Goal: Information Seeking & Learning: Learn about a topic

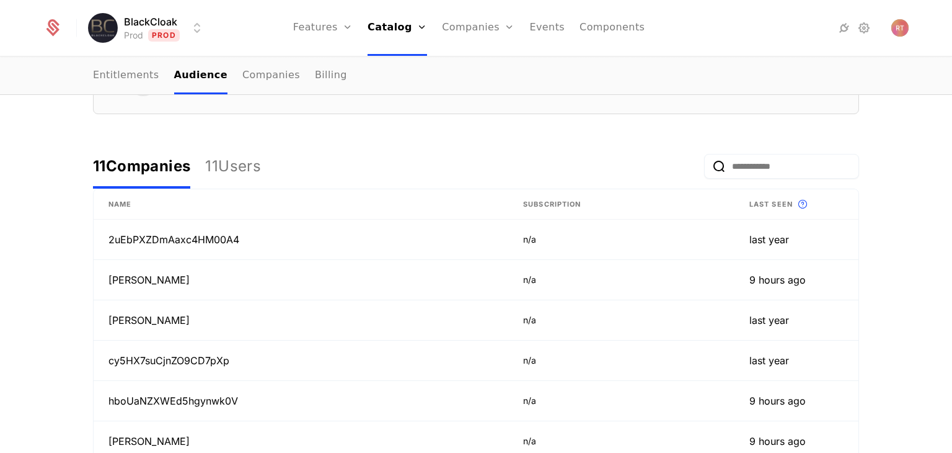
scroll to position [496, 0]
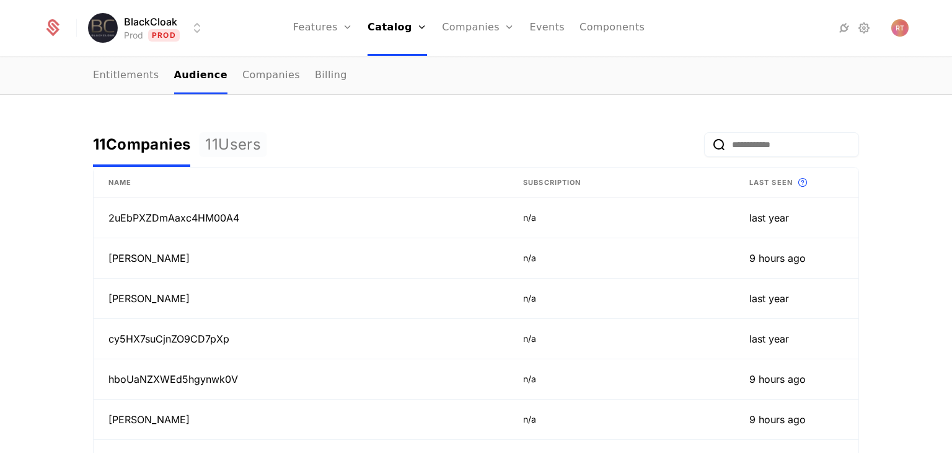
click at [240, 151] on div "11 Users" at bounding box center [233, 145] width 56 height 20
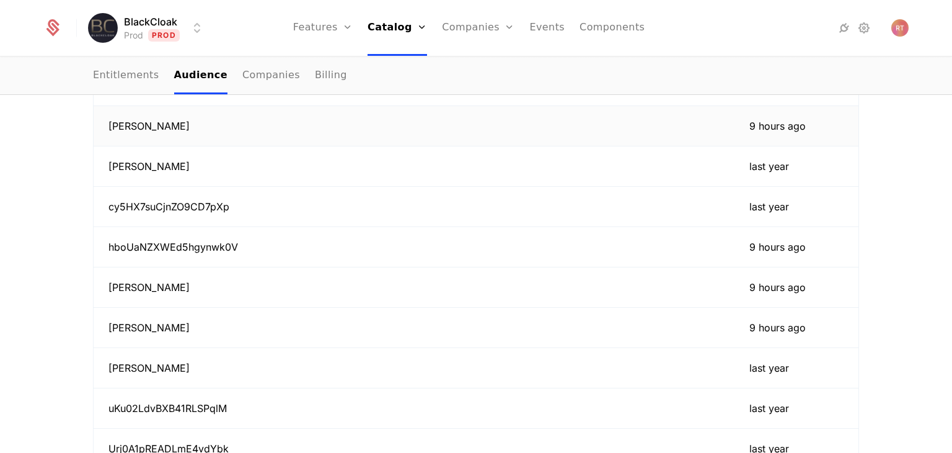
scroll to position [620, 0]
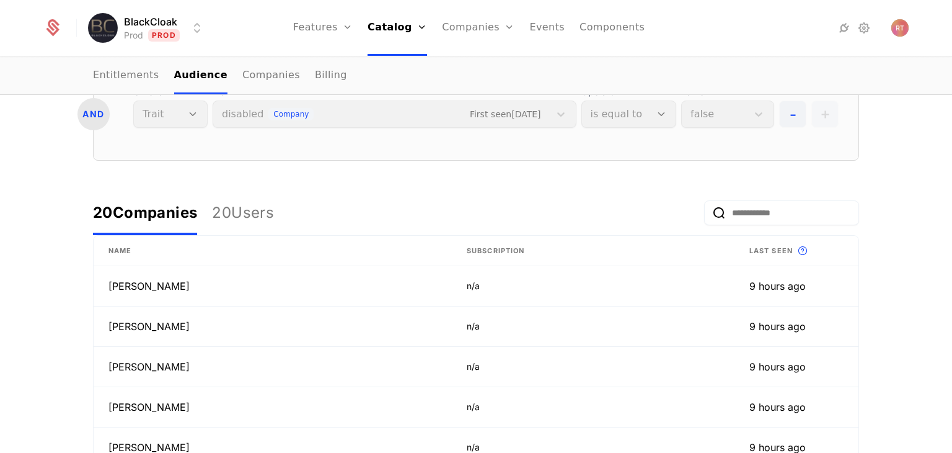
scroll to position [310, 0]
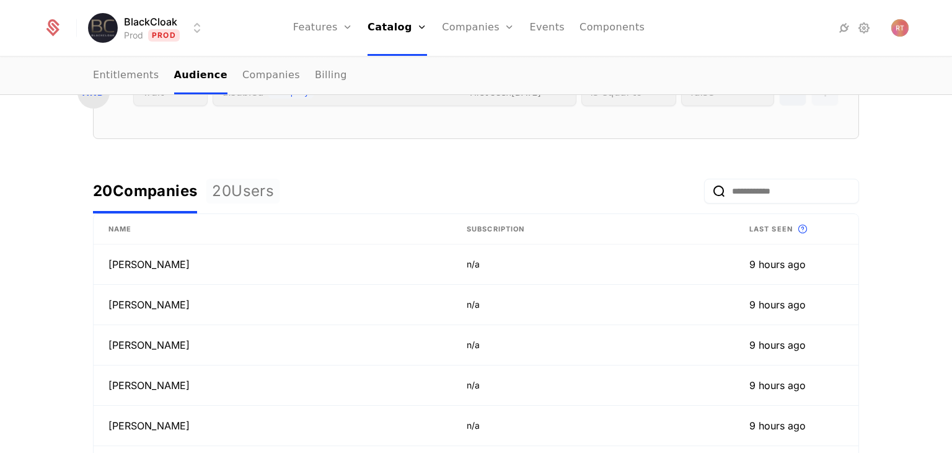
click at [241, 195] on div "20 Users" at bounding box center [243, 191] width 62 height 20
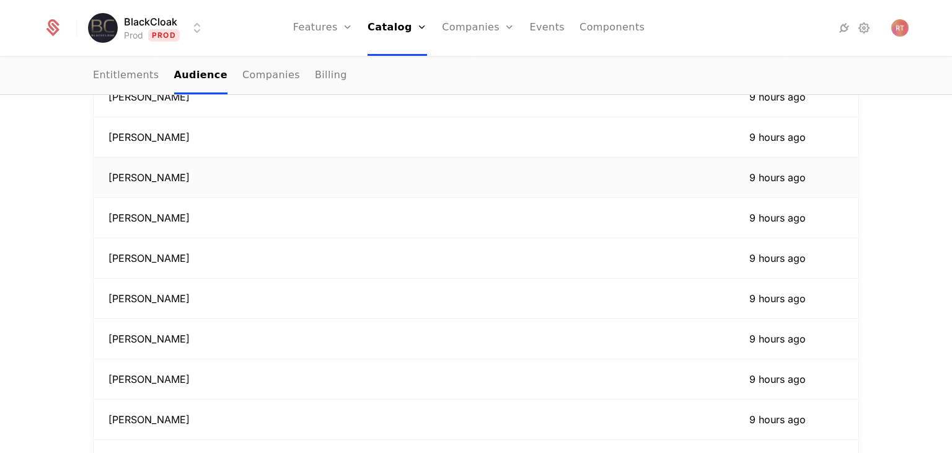
scroll to position [496, 0]
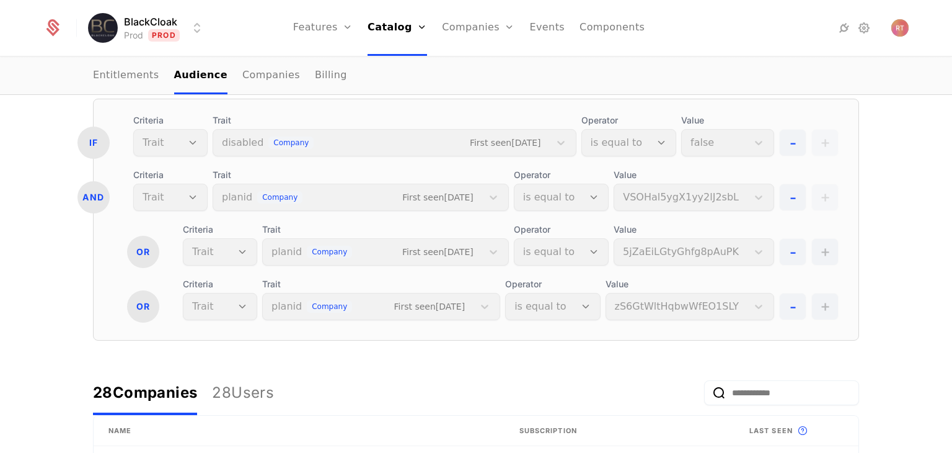
scroll to position [248, 0]
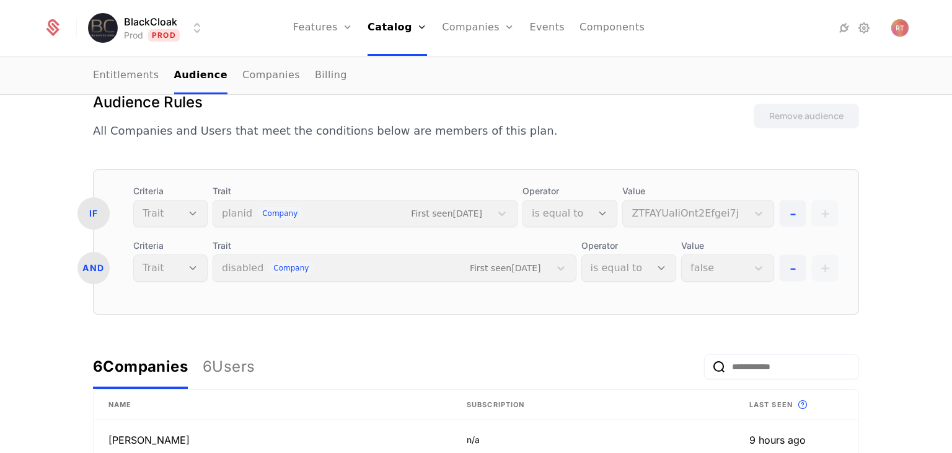
scroll to position [186, 0]
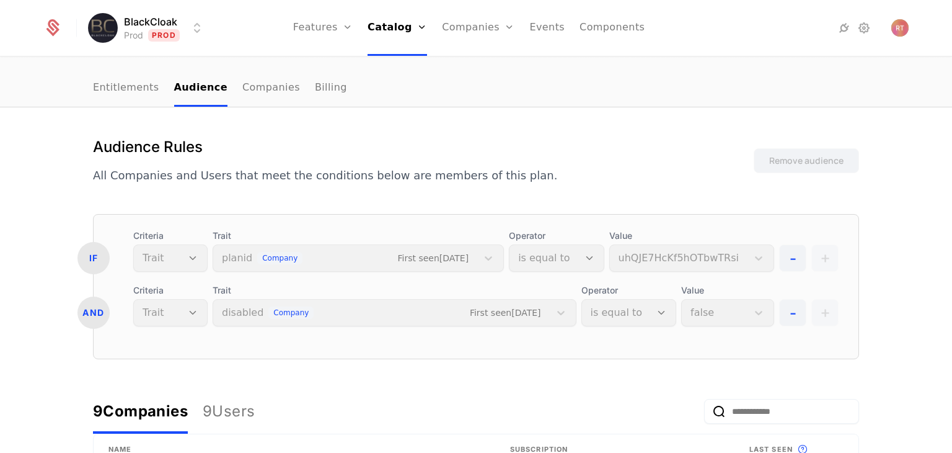
scroll to position [124, 0]
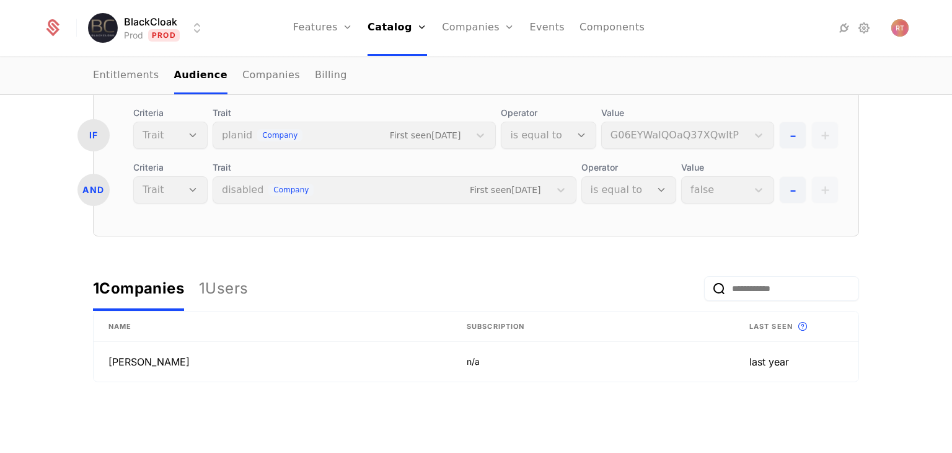
scroll to position [218, 0]
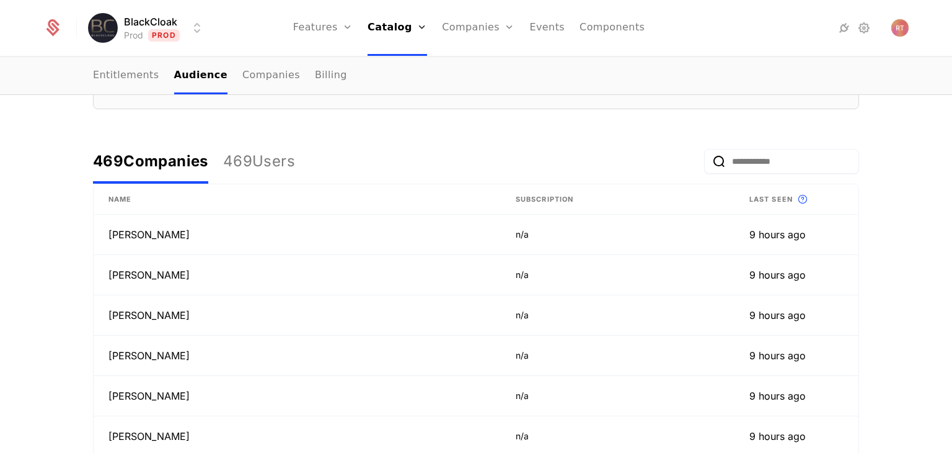
scroll to position [372, 0]
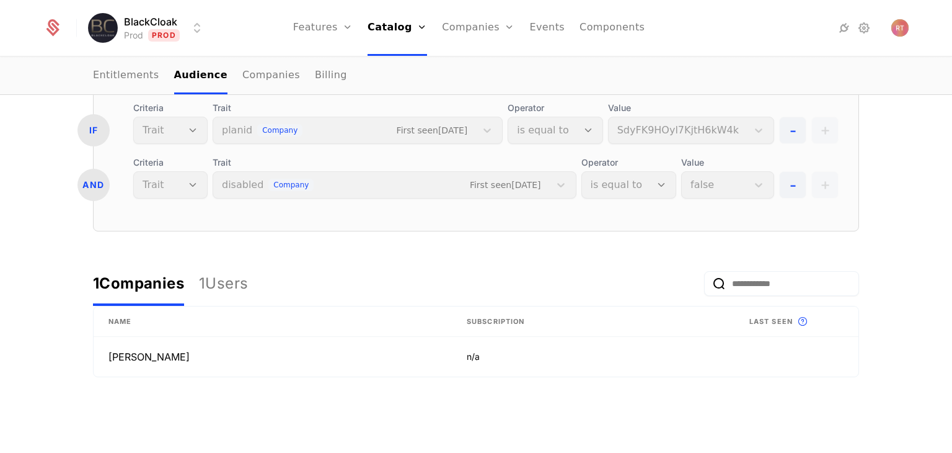
scroll to position [248, 0]
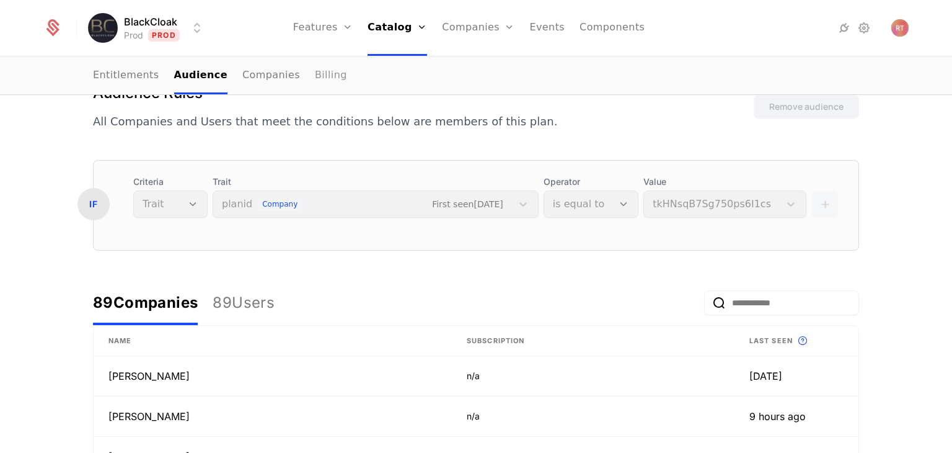
scroll to position [186, 0]
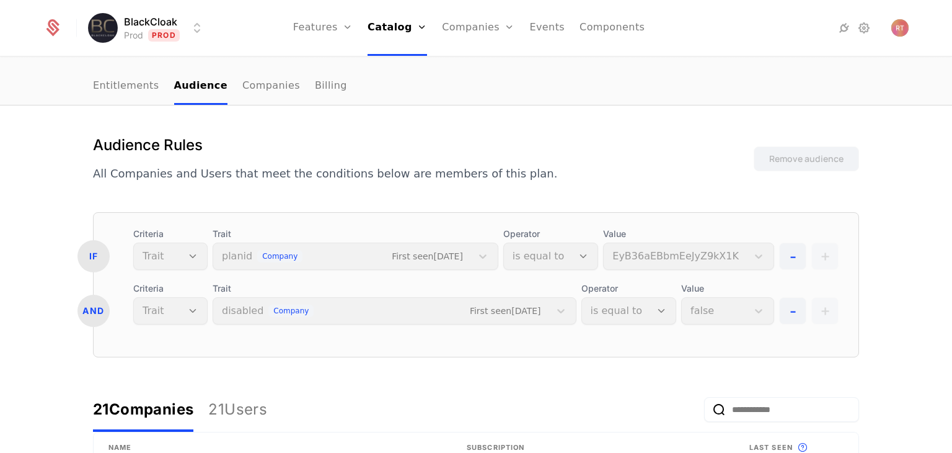
scroll to position [124, 0]
